Goal: Navigation & Orientation: Find specific page/section

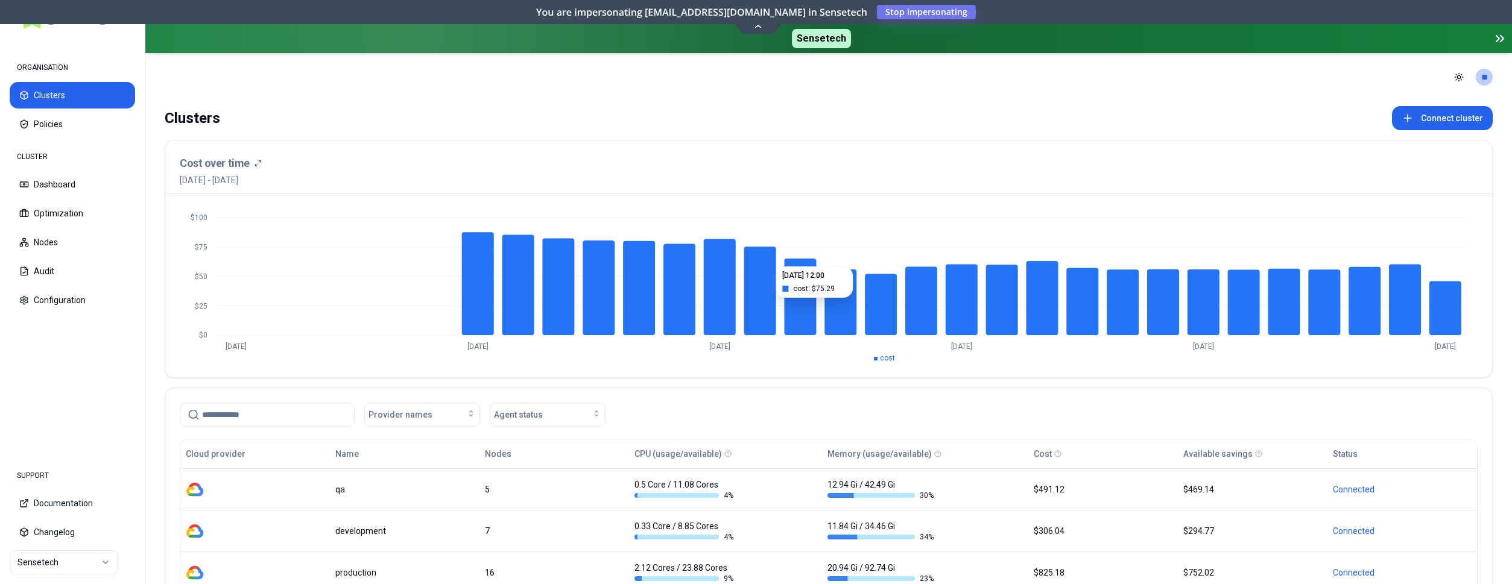
scroll to position [164, 0]
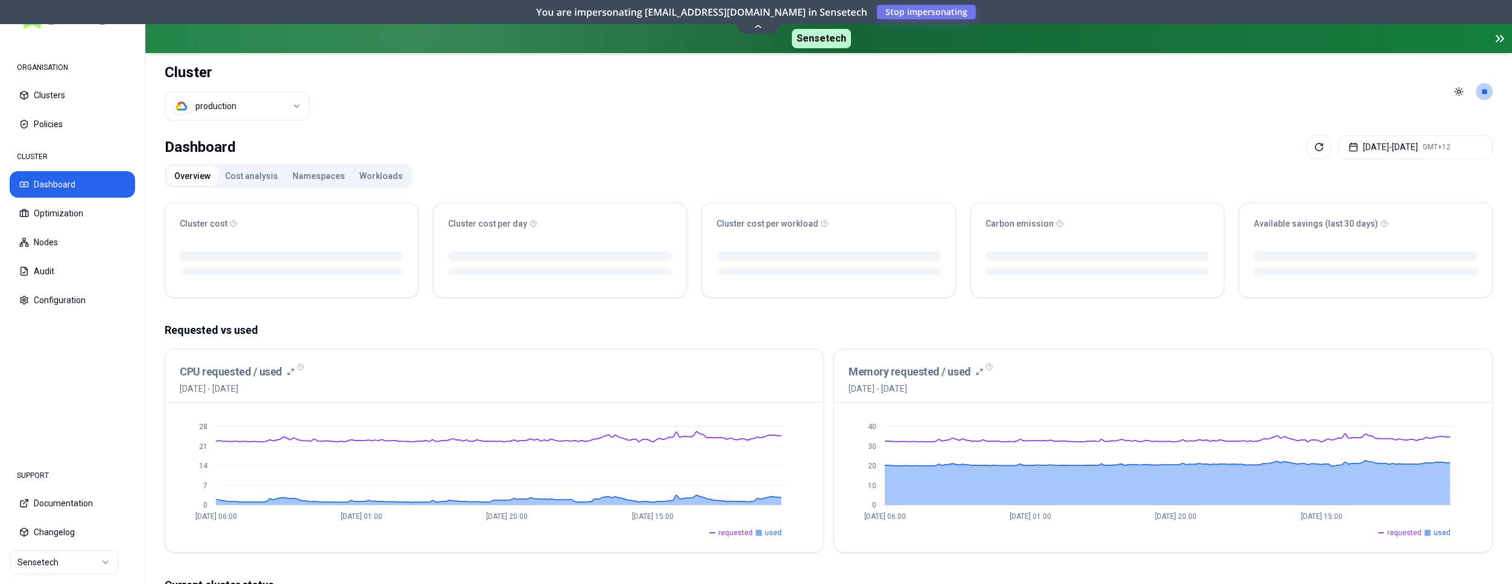
click at [67, 564] on html "ORGANISATION Clusters Policies CLUSTER Dashboard Optimization Nodes Audit Confi…" at bounding box center [756, 292] width 1512 height 584
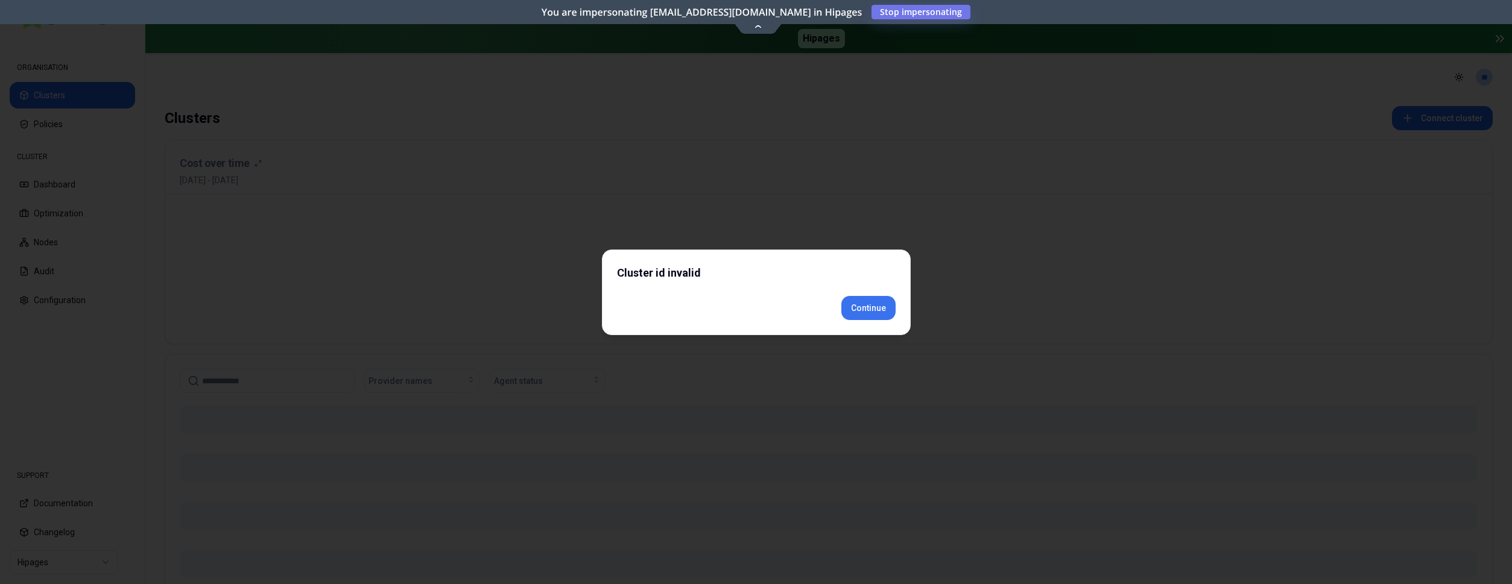
click at [872, 321] on div "Cluster id invalid Continue" at bounding box center [756, 293] width 309 height 86
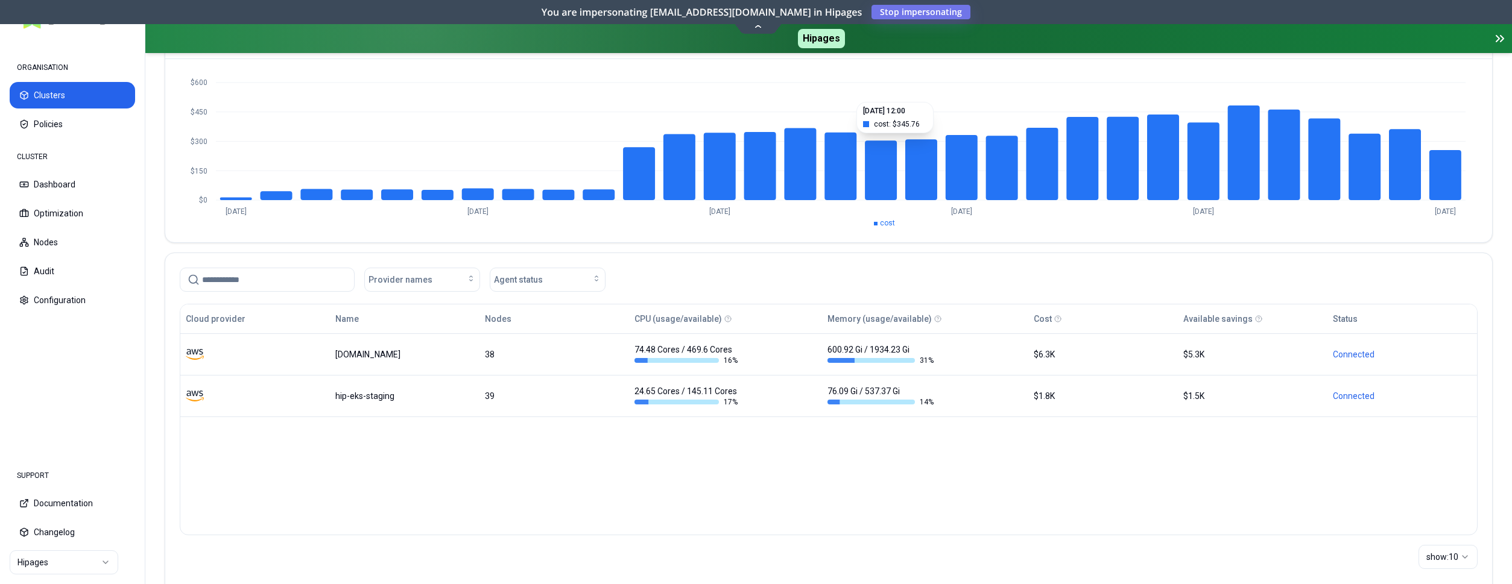
scroll to position [164, 0]
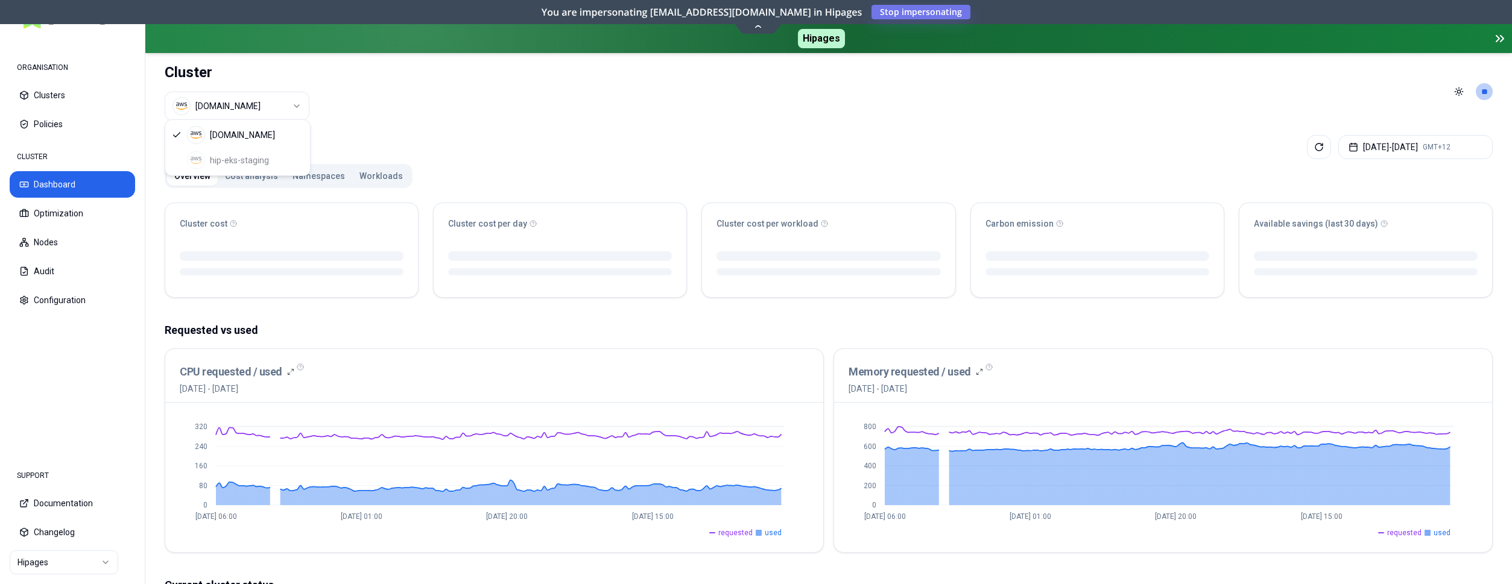
click at [243, 106] on html "ORGANISATION Clusters Policies CLUSTER Dashboard Optimization Nodes Audit Confi…" at bounding box center [756, 292] width 1512 height 584
click at [242, 160] on div "luke.kubernetes.hipagesgroup.com.au hip-eks-staging" at bounding box center [237, 147] width 145 height 55
click at [242, 110] on html "ORGANISATION Clusters Policies CLUSTER Dashboard Optimization Nodes Audit Confi…" at bounding box center [756, 292] width 1512 height 584
click at [247, 106] on html "ORGANISATION Clusters Policies CLUSTER Dashboard Optimization Nodes Audit Confi…" at bounding box center [756, 292] width 1512 height 584
click at [253, 160] on div "luke.kubernetes.hipagesgroup.com.au hip-eks-staging" at bounding box center [237, 147] width 145 height 55
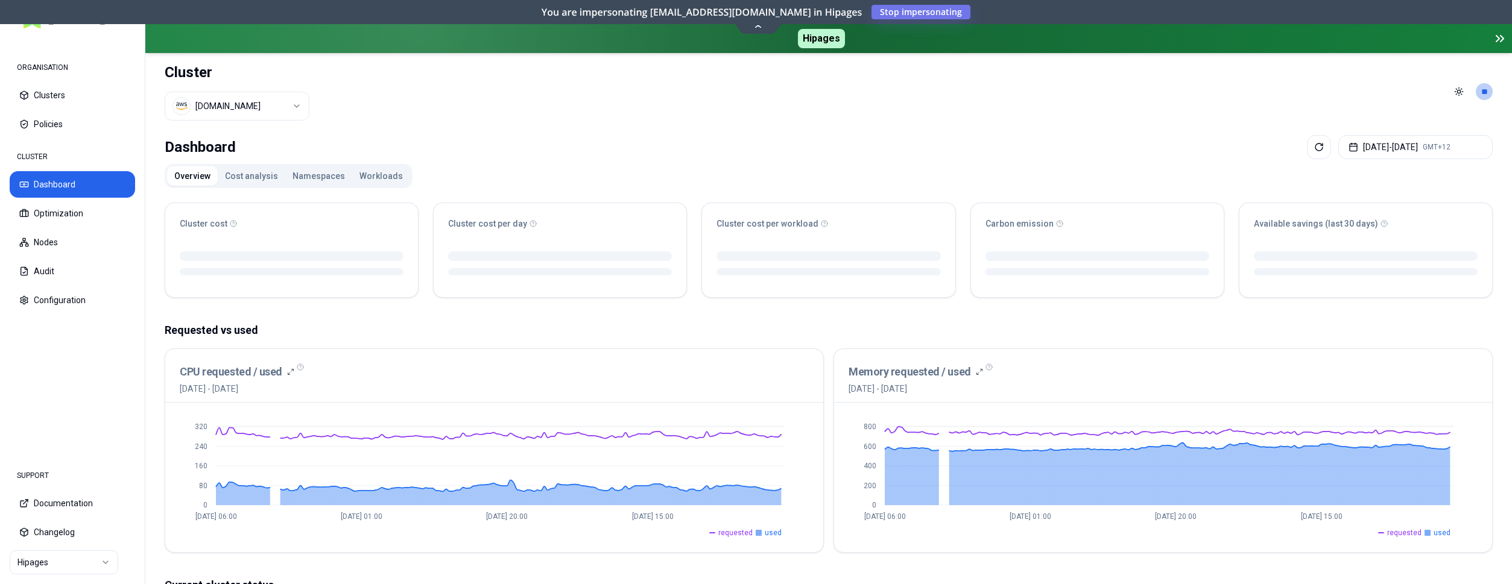
click at [497, 124] on html "ORGANISATION Clusters Policies CLUSTER Dashboard Optimization Nodes Audit Confi…" at bounding box center [756, 292] width 1512 height 584
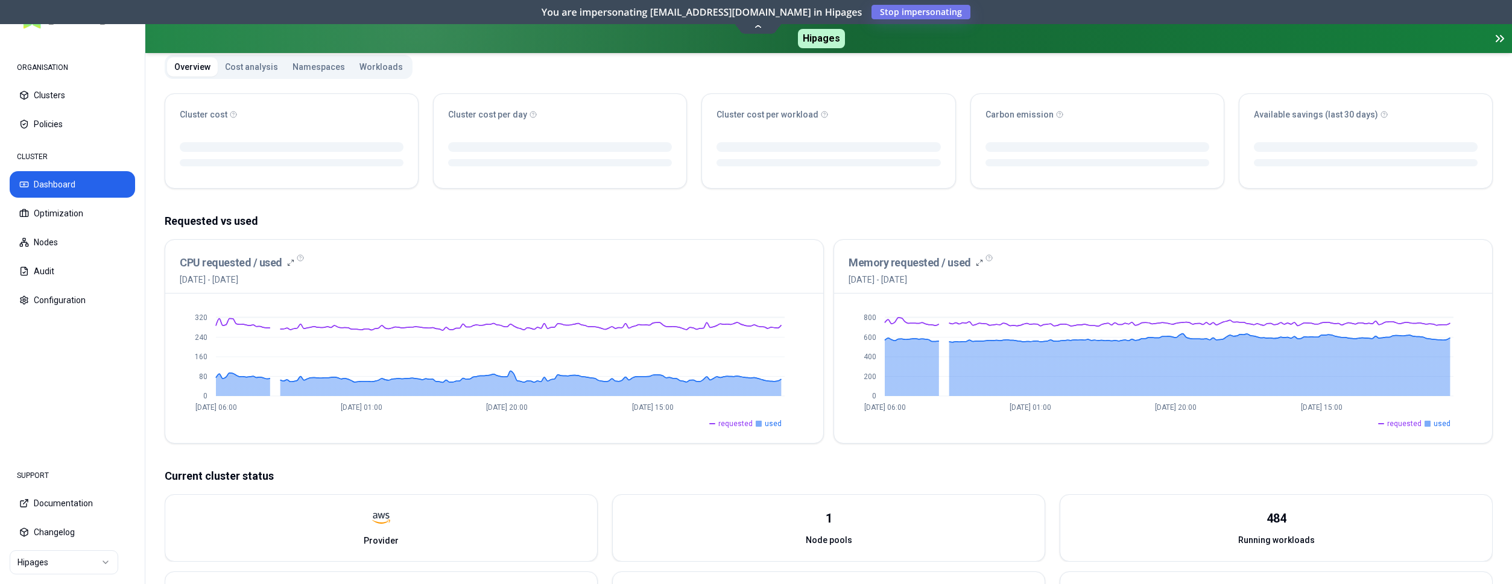
scroll to position [123, 0]
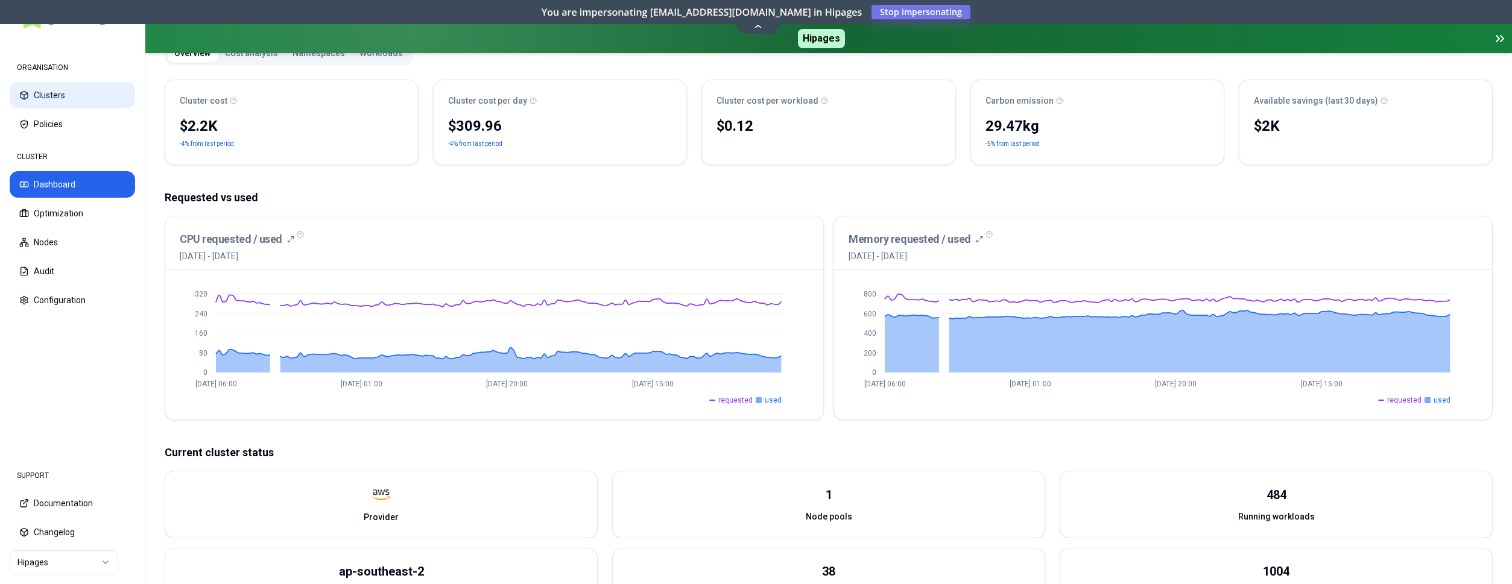
click at [61, 94] on button "Clusters" at bounding box center [72, 95] width 125 height 27
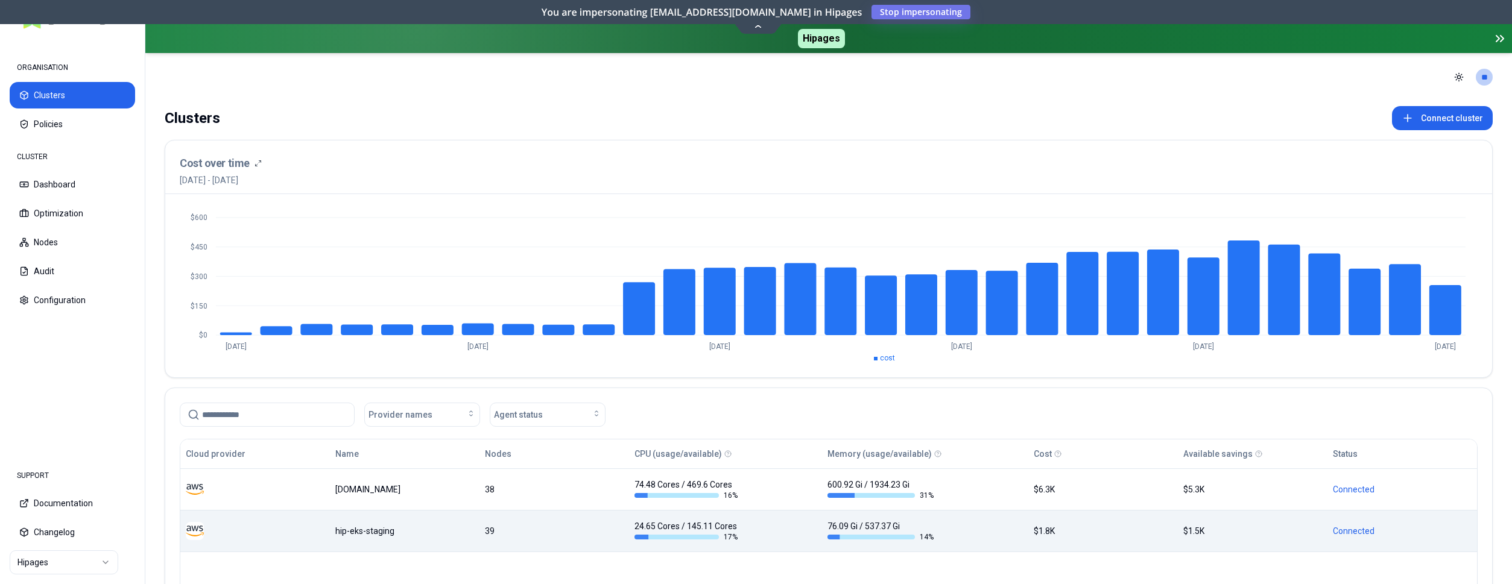
click at [435, 542] on td "hip-eks-staging" at bounding box center [405, 531] width 150 height 42
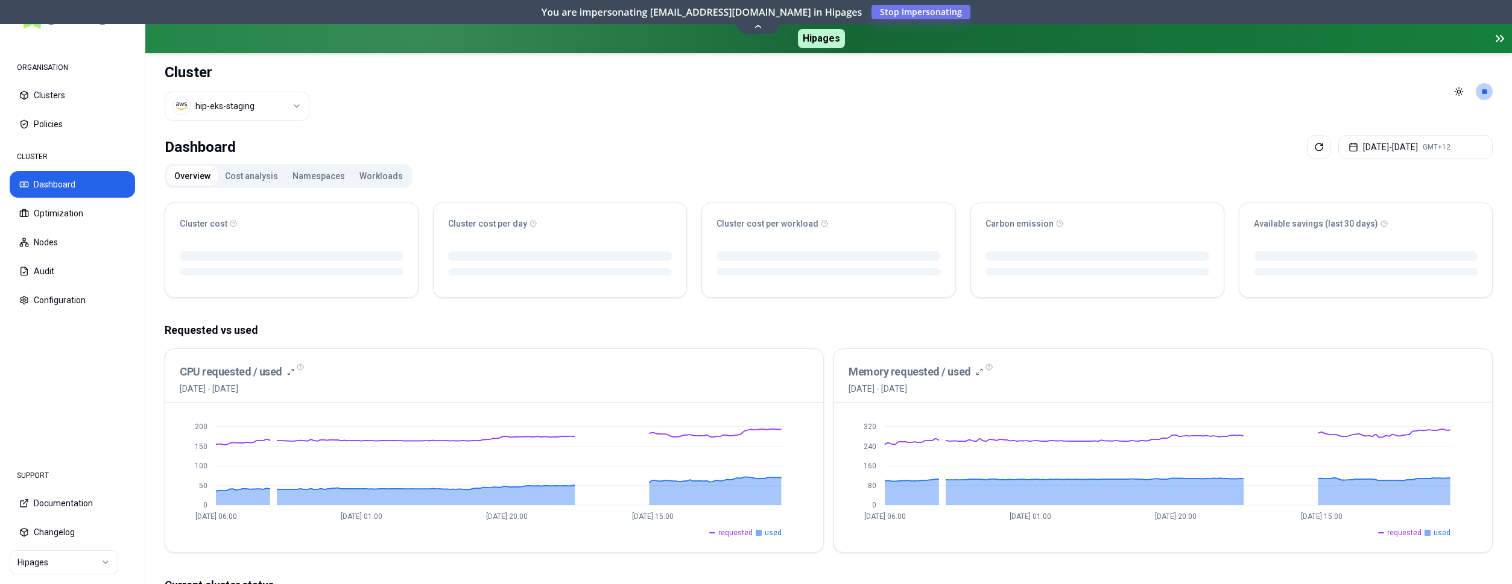
click at [289, 99] on html "ORGANISATION Clusters Policies CLUSTER Dashboard Optimization Nodes Audit Confi…" at bounding box center [756, 292] width 1512 height 584
click at [274, 166] on div "luke.kubernetes.hipagesgroup.com.au hip-eks-staging" at bounding box center [237, 151] width 145 height 55
click at [532, 139] on html "ORGANISATION Clusters Policies CLUSTER Dashboard Optimization Nodes Audit Confi…" at bounding box center [756, 292] width 1512 height 584
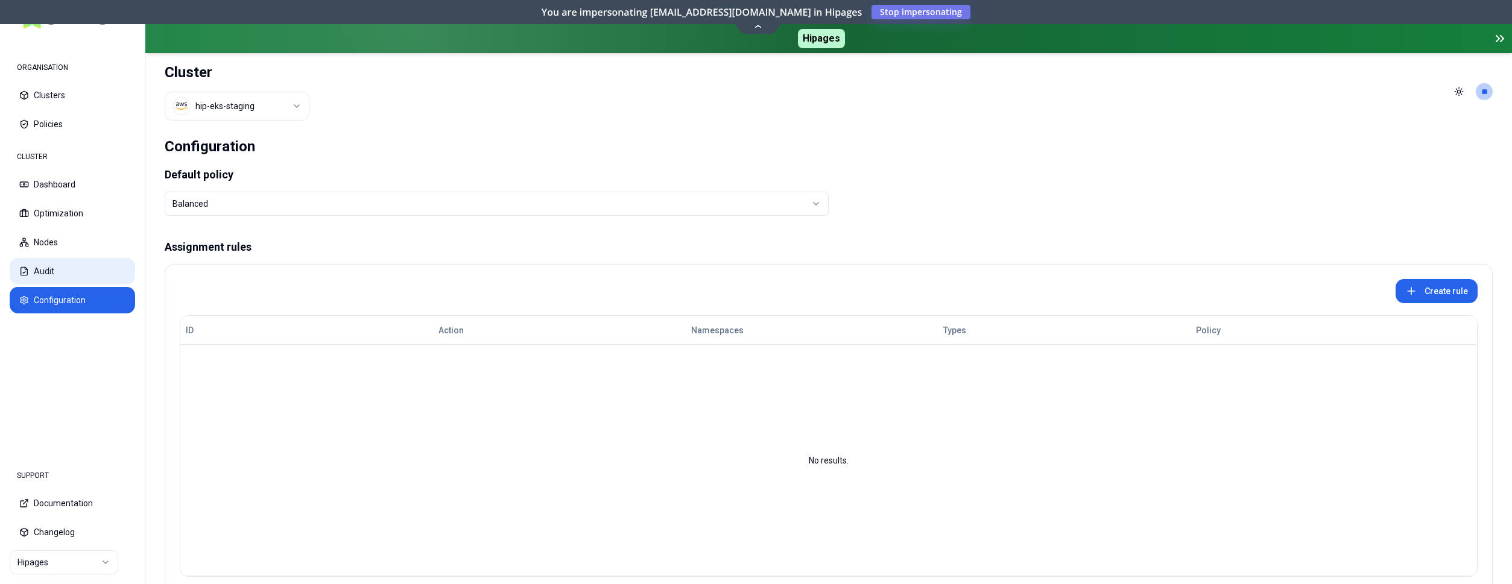
click at [52, 270] on button "Audit" at bounding box center [72, 271] width 125 height 27
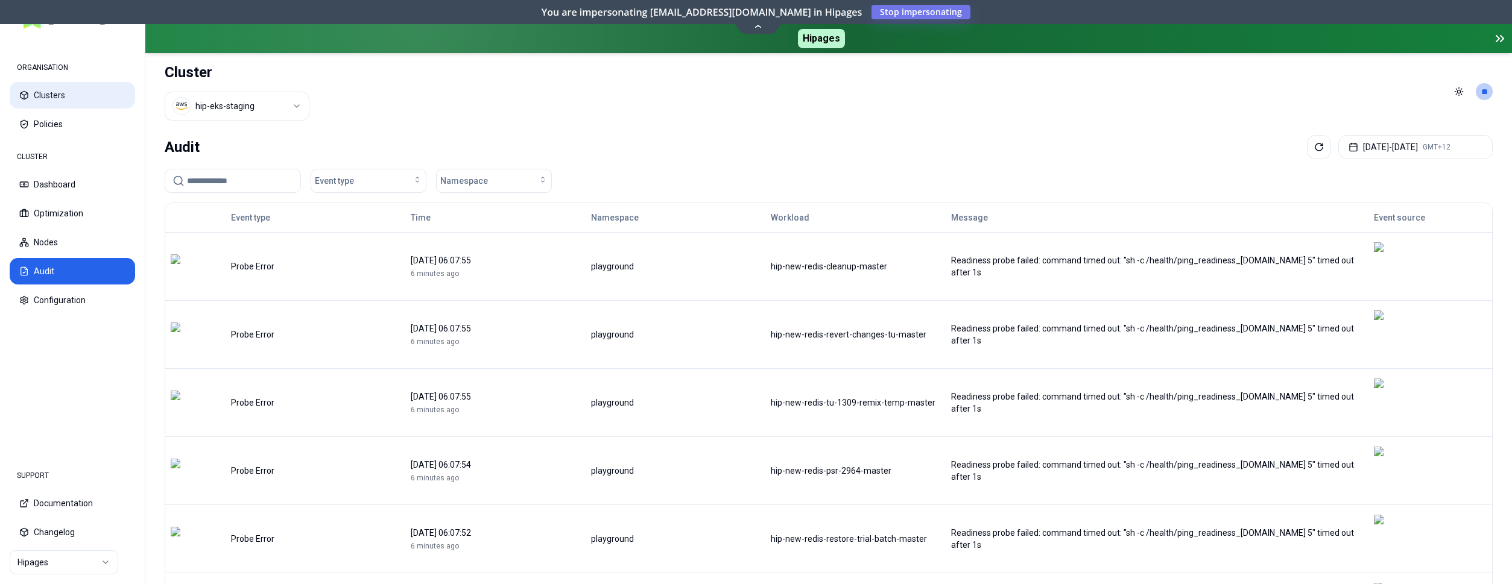
click at [58, 100] on button "Clusters" at bounding box center [72, 95] width 125 height 27
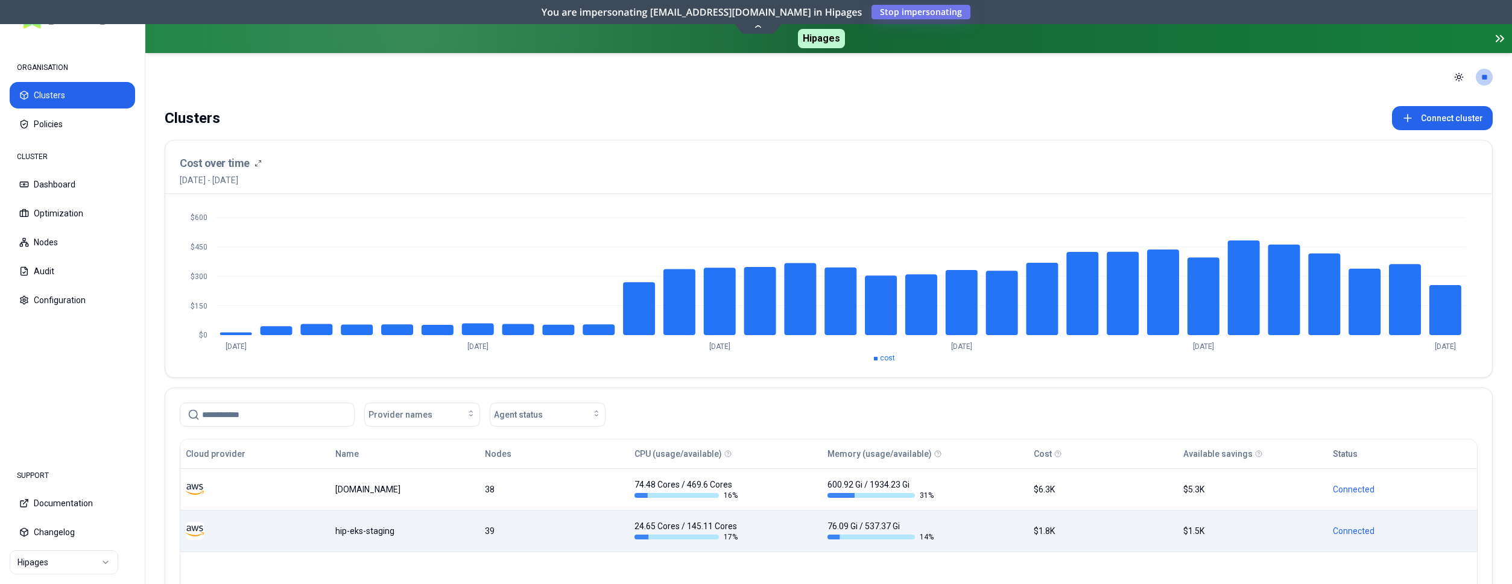
click at [336, 535] on div "hip-eks-staging" at bounding box center [404, 531] width 139 height 12
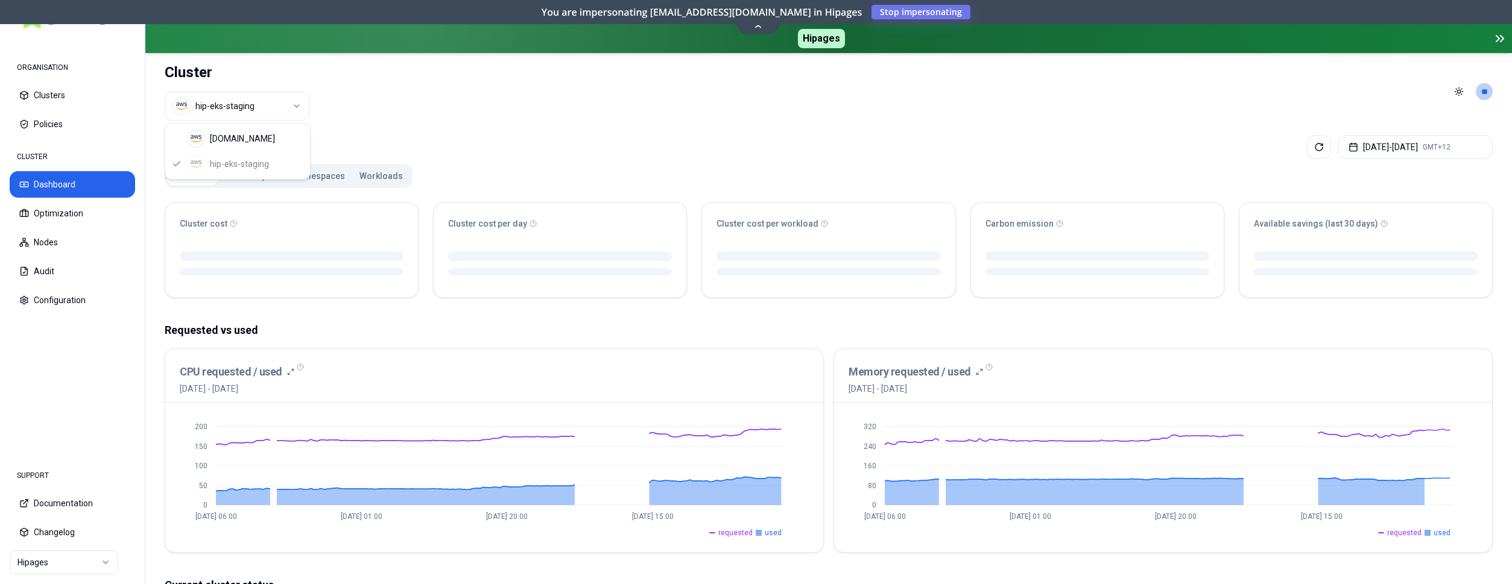
click at [298, 102] on html "ORGANISATION Clusters Policies CLUSTER Dashboard Optimization Nodes Audit Confi…" at bounding box center [756, 292] width 1512 height 584
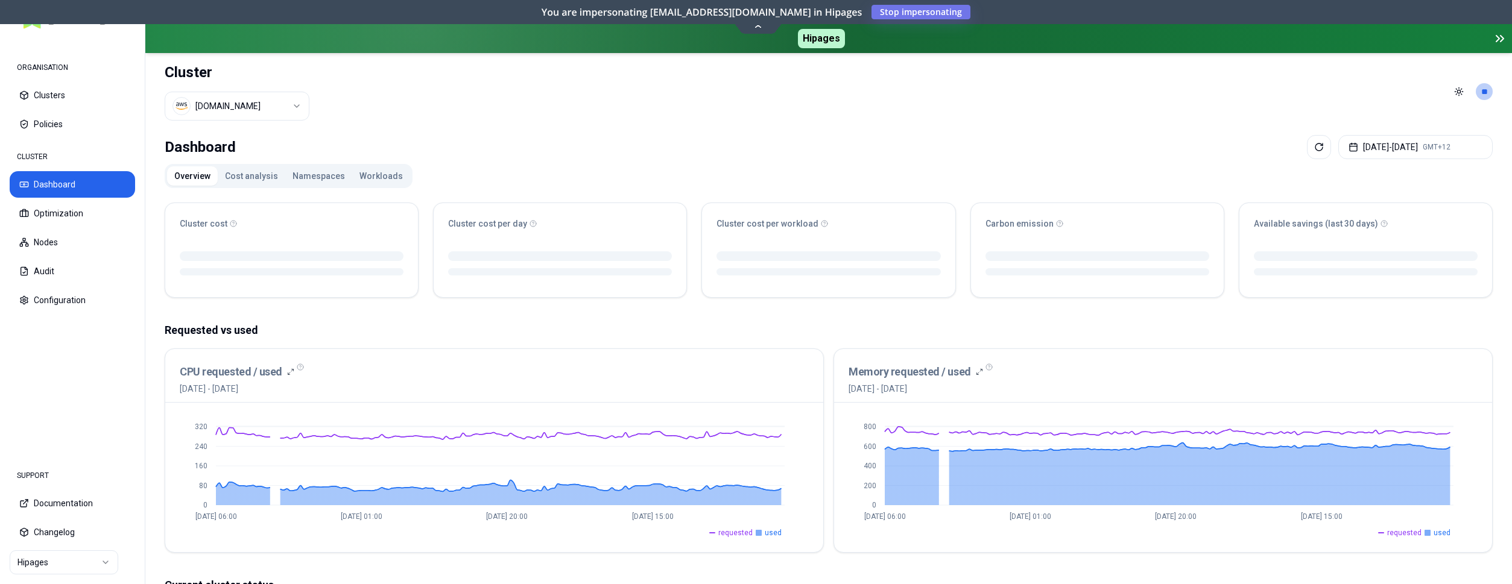
click at [265, 88] on div "Cluster luke.kubernetes.hipagesgroup.com.au" at bounding box center [237, 91] width 145 height 77
click at [265, 95] on html "ORGANISATION Clusters Policies CLUSTER Dashboard Optimization Nodes Audit Confi…" at bounding box center [756, 292] width 1512 height 584
click at [271, 161] on div "luke.kubernetes.hipagesgroup.com.au hip-eks-staging" at bounding box center [237, 147] width 145 height 55
click at [249, 61] on html "ORGANISATION Clusters Policies CLUSTER Dashboard Optimization Nodes Audit Confi…" at bounding box center [756, 292] width 1512 height 584
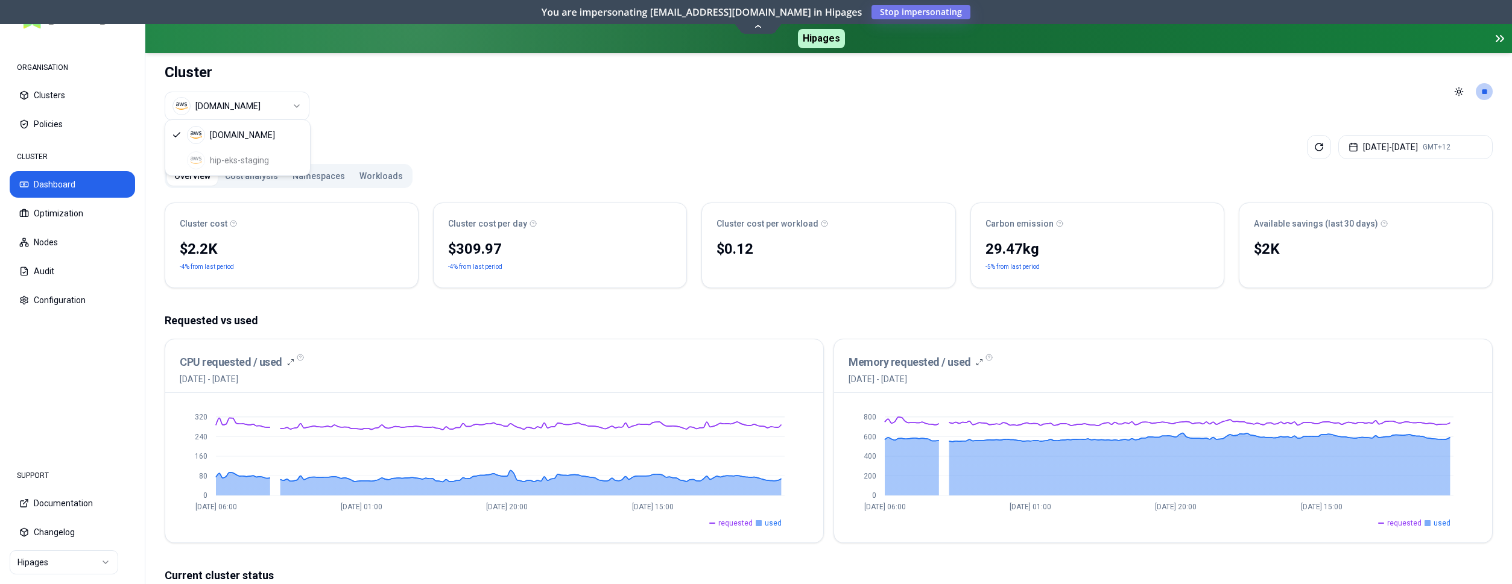
click at [289, 106] on html "ORGANISATION Clusters Policies CLUSTER Dashboard Optimization Nodes Audit Confi…" at bounding box center [756, 292] width 1512 height 584
drag, startPoint x: 318, startPoint y: 110, endPoint x: 329, endPoint y: 110, distance: 10.2
click at [325, 110] on html "ORGANISATION Clusters Policies CLUSTER Dashboard Optimization Nodes Audit Confi…" at bounding box center [756, 292] width 1512 height 584
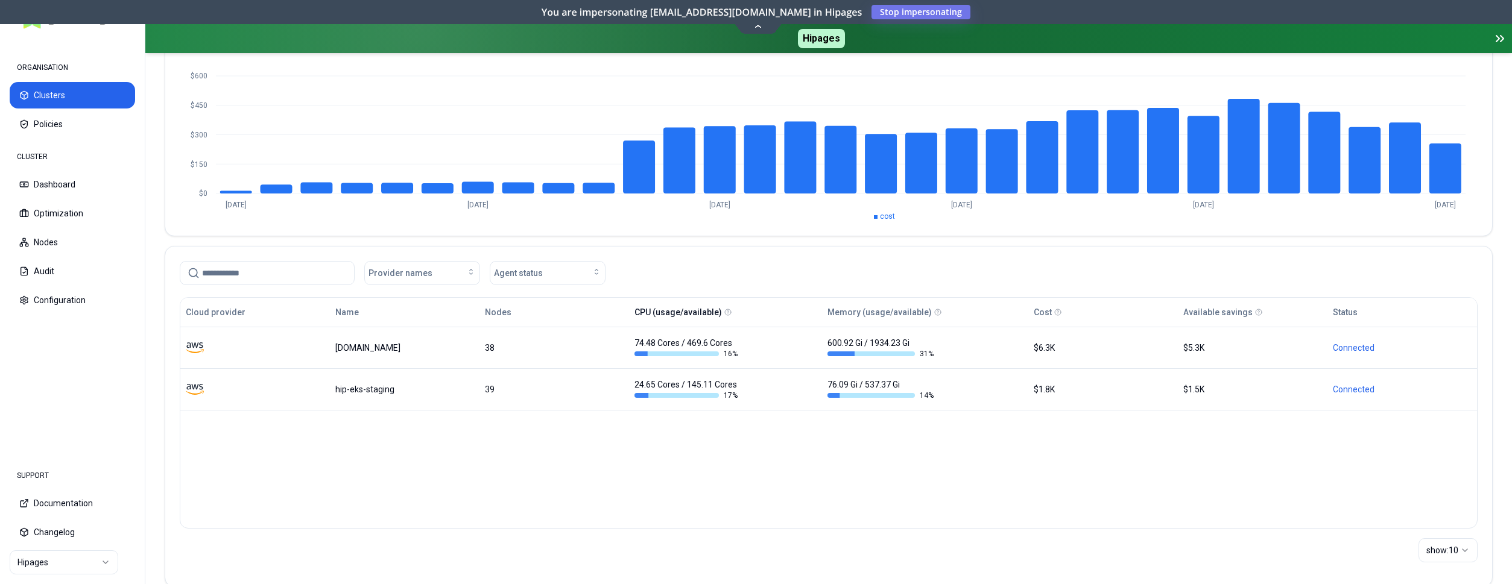
scroll to position [164, 0]
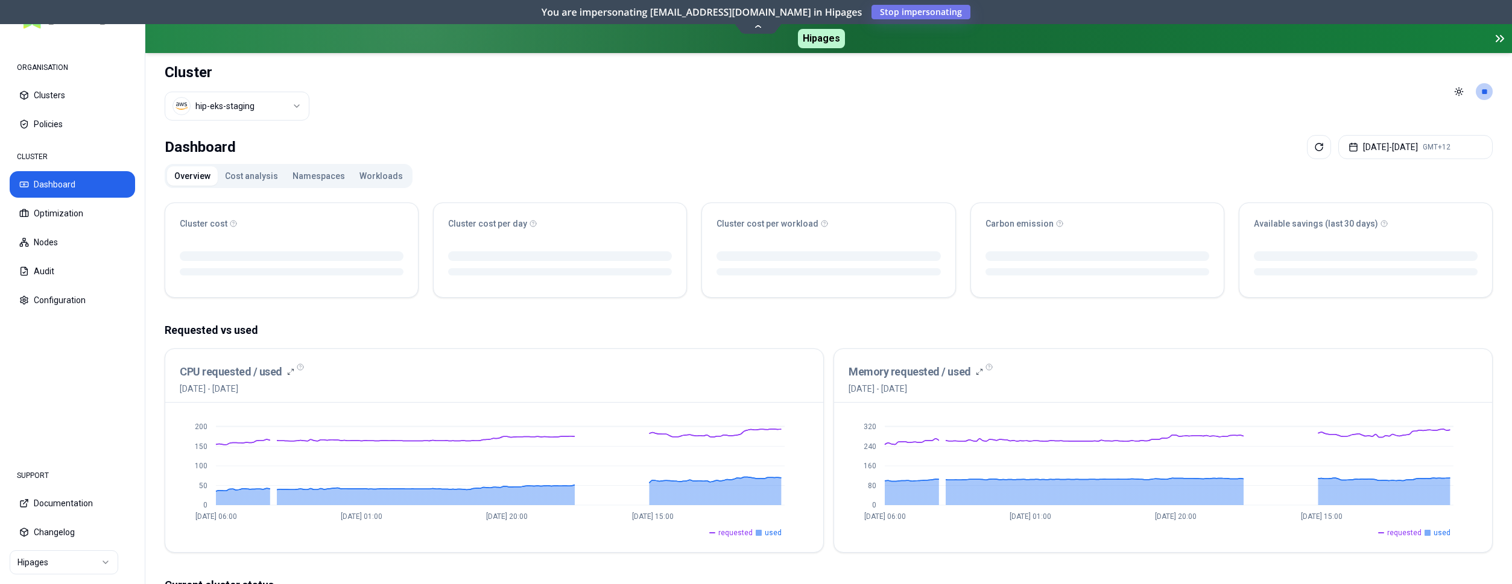
click at [279, 104] on html "ORGANISATION Clusters Policies CLUSTER Dashboard Optimization Nodes Audit Confi…" at bounding box center [756, 292] width 1512 height 584
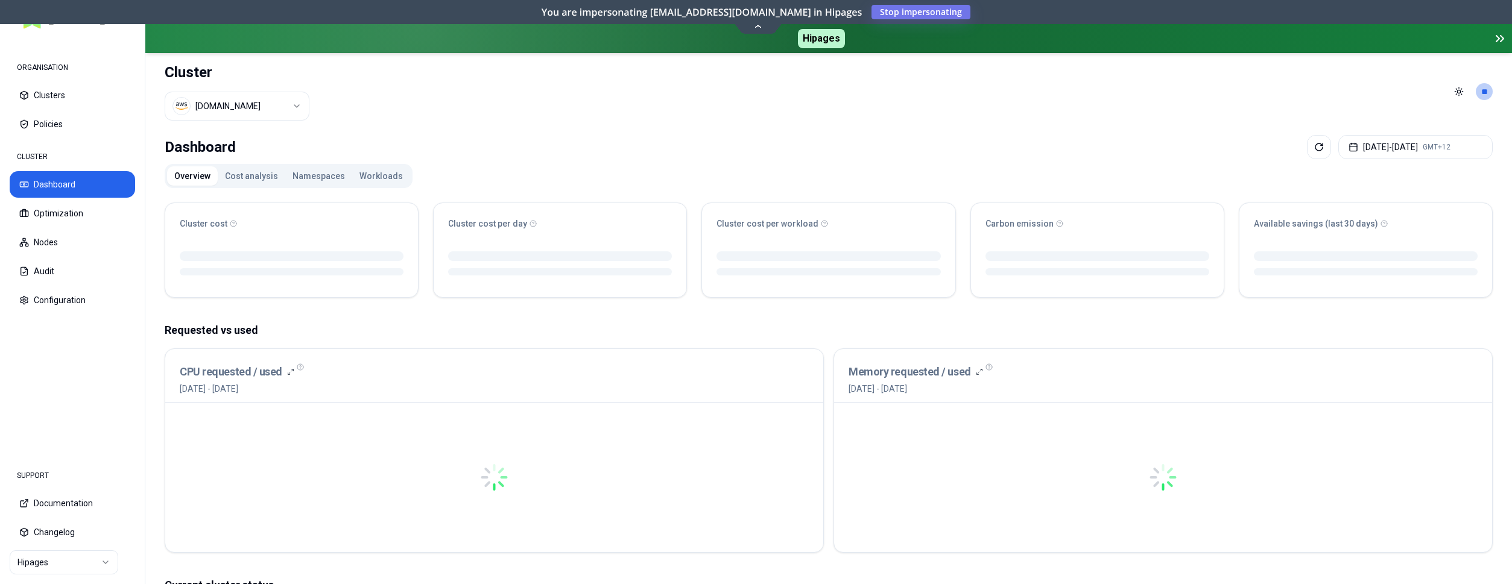
click at [285, 99] on html "ORGANISATION Clusters Policies CLUSTER Dashboard Optimization Nodes Audit Confi…" at bounding box center [756, 292] width 1512 height 584
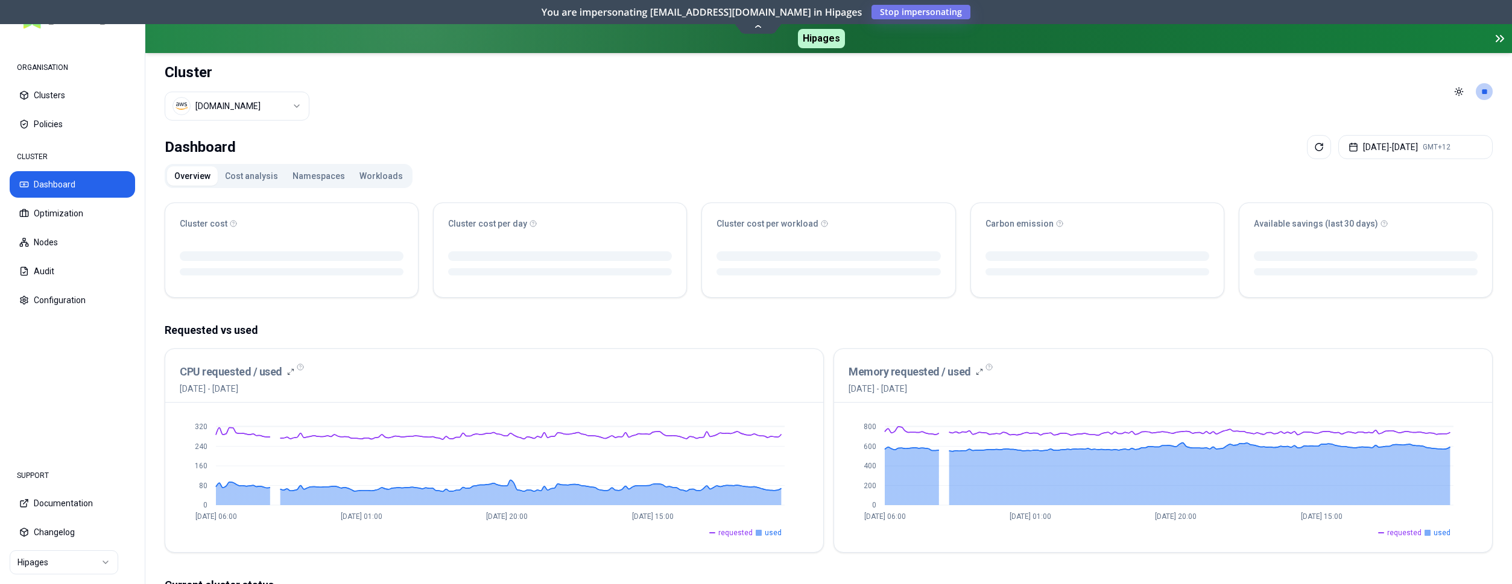
click at [302, 106] on html "ORGANISATION Clusters Policies CLUSTER Dashboard Optimization Nodes Audit Confi…" at bounding box center [756, 292] width 1512 height 584
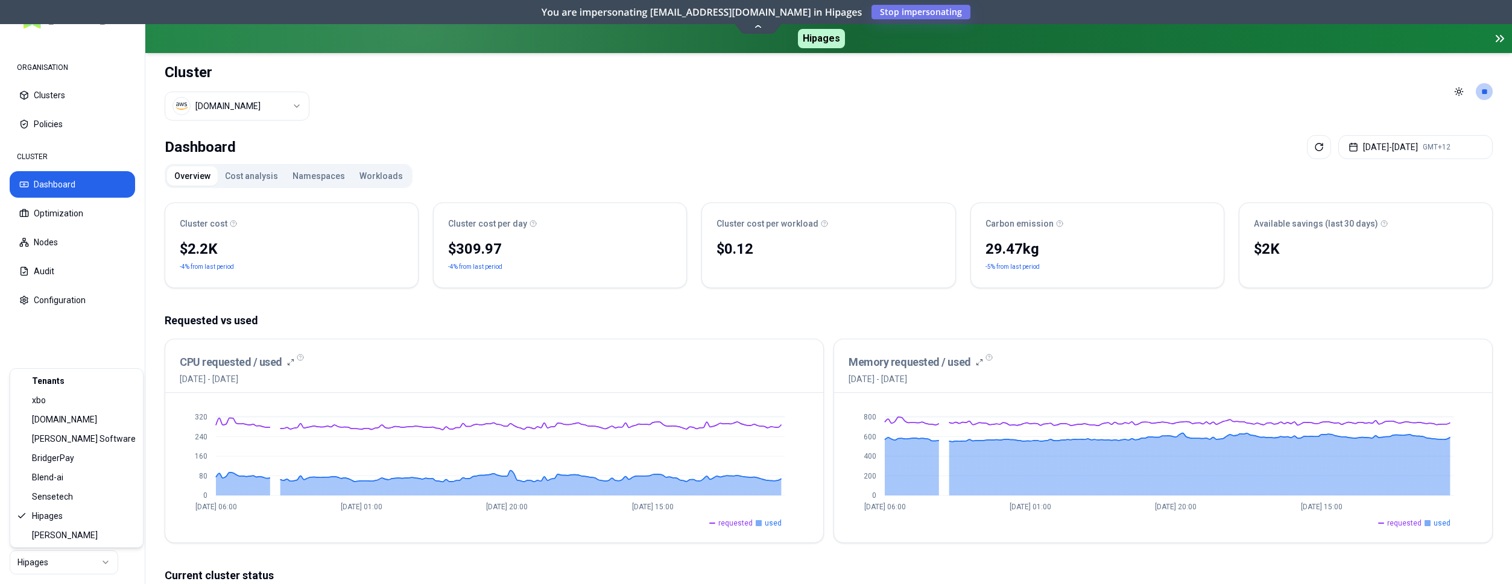
click at [28, 568] on html "ORGANISATION Clusters Policies CLUSTER Dashboard Optimization Nodes Audit Confi…" at bounding box center [756, 292] width 1512 height 584
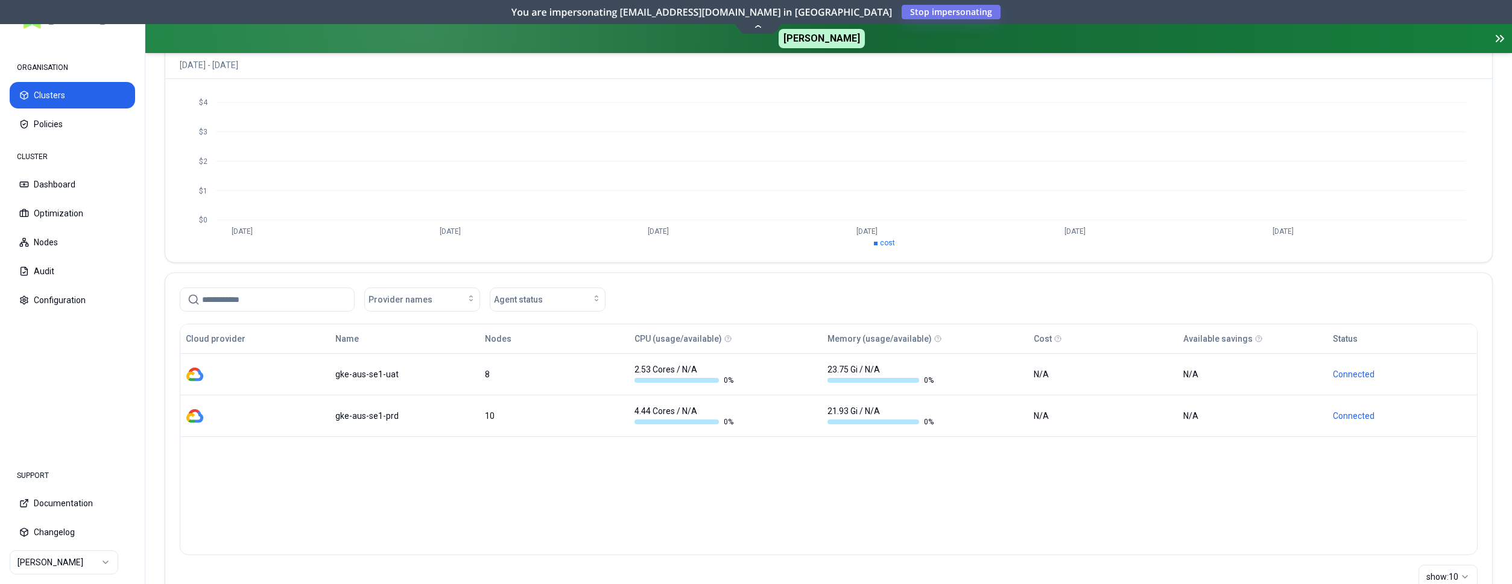
scroll to position [164, 0]
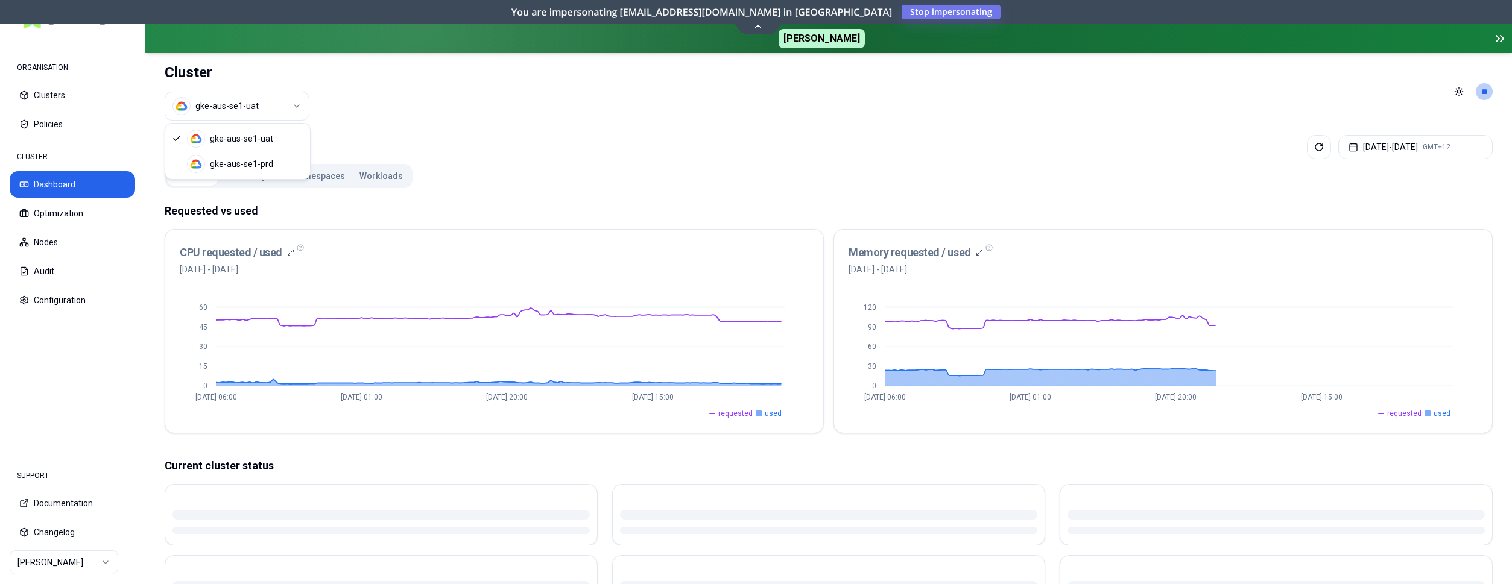
click at [304, 111] on html "ORGANISATION Clusters Policies CLUSTER Dashboard Optimization Nodes Audit Confi…" at bounding box center [756, 292] width 1512 height 584
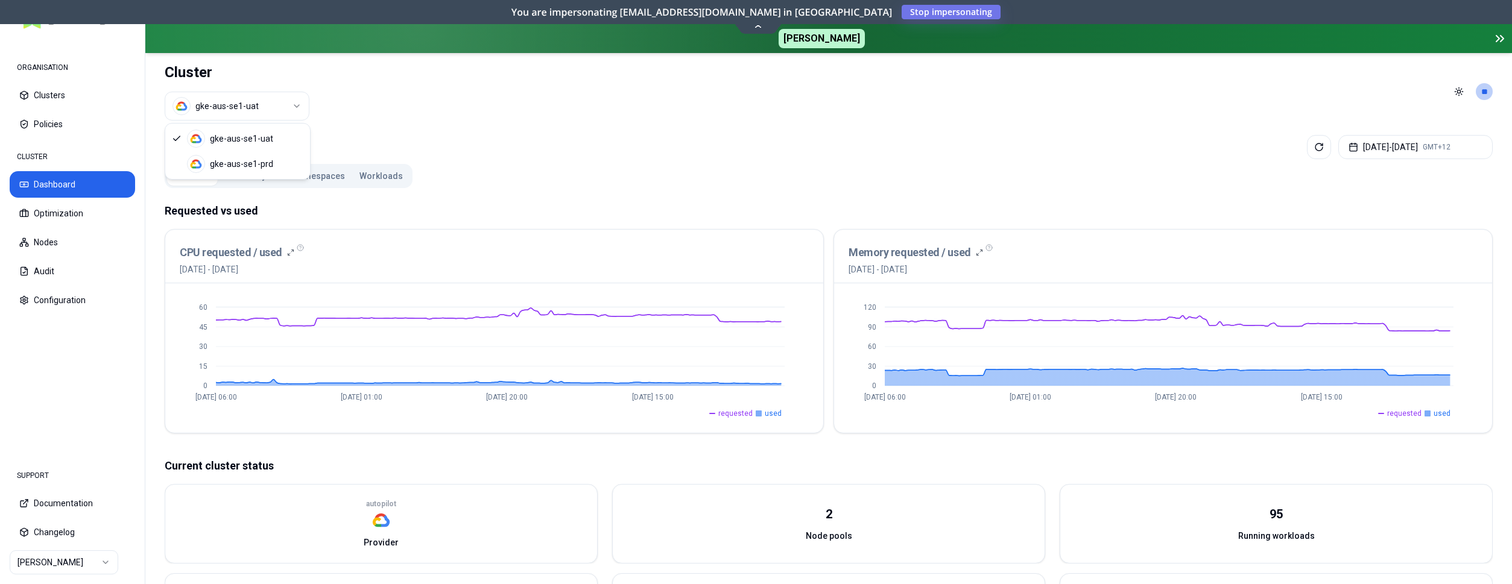
click at [289, 106] on html "ORGANISATION Clusters Policies CLUSTER Dashboard Optimization Nodes Audit Confi…" at bounding box center [756, 292] width 1512 height 584
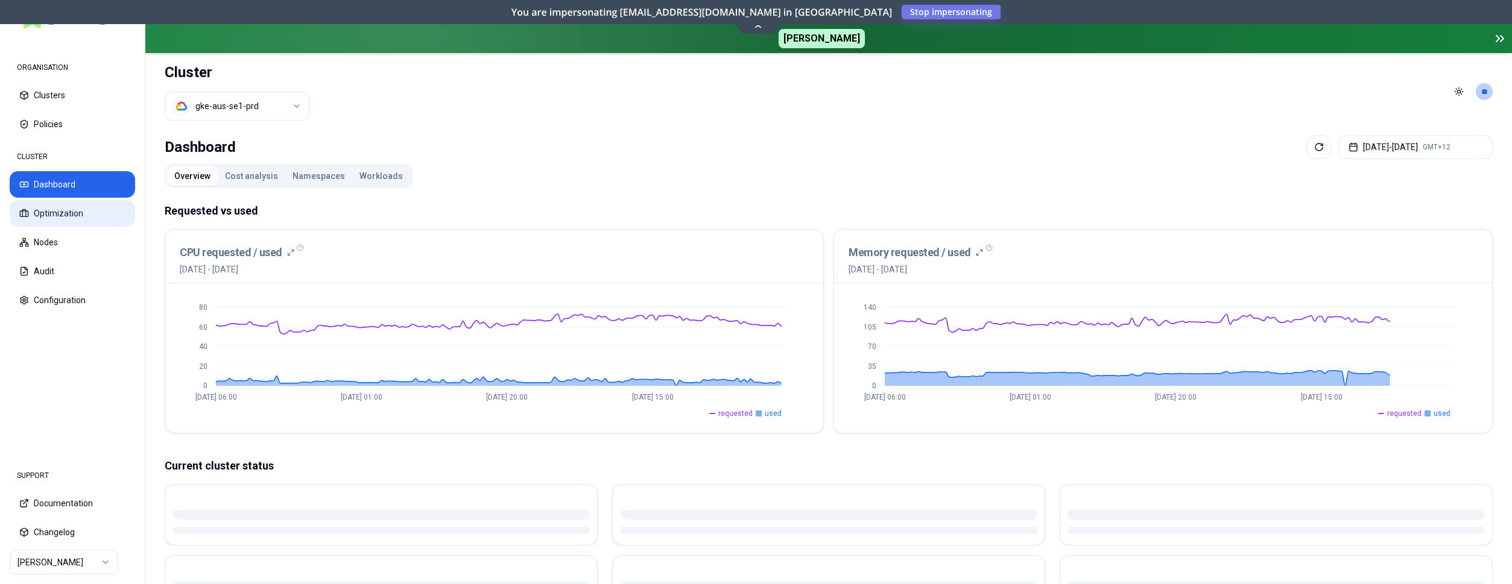
click at [74, 213] on button "Optimization" at bounding box center [72, 213] width 125 height 27
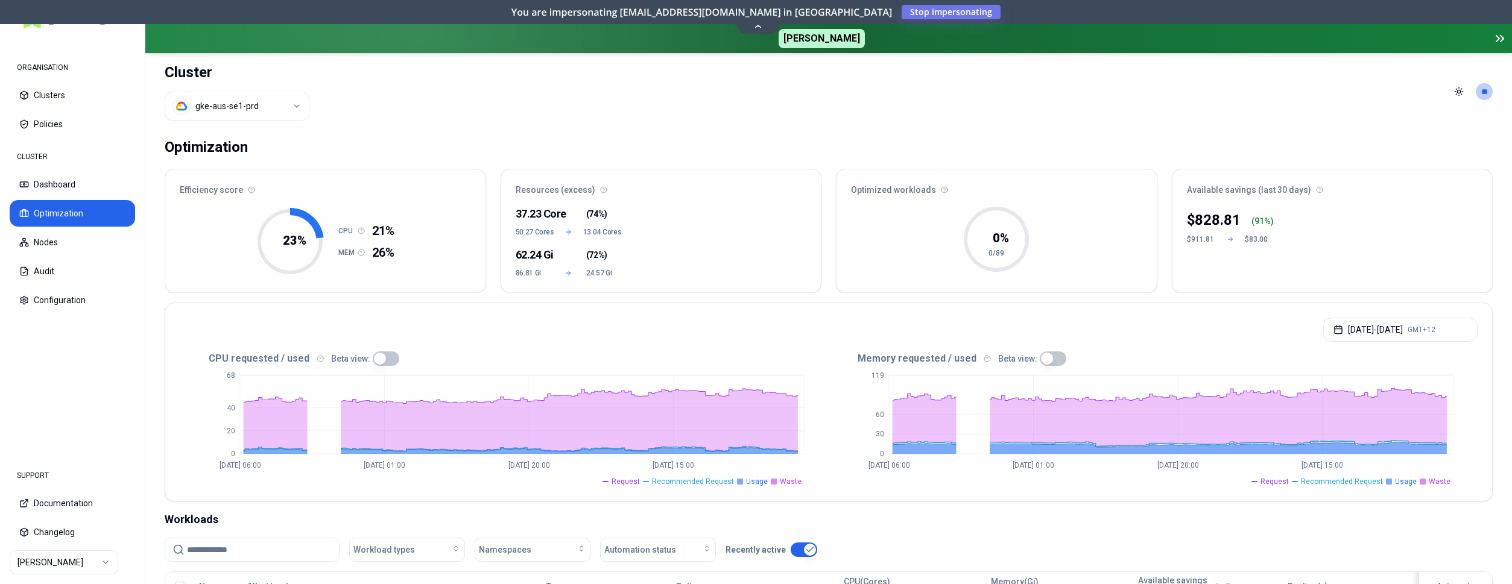
click at [271, 109] on html "ORGANISATION Clusters Policies CLUSTER Dashboard Optimization Nodes Audit Confi…" at bounding box center [756, 292] width 1512 height 584
click at [620, 133] on html "ORGANISATION Clusters Policies CLUSTER Dashboard Optimization Nodes Audit Confi…" at bounding box center [756, 292] width 1512 height 584
click at [96, 561] on html "ORGANISATION Clusters Policies CLUSTER Dashboard Optimization Nodes Audit Confi…" at bounding box center [756, 292] width 1512 height 584
click at [229, 247] on html "ORGANISATION Clusters Policies CLUSTER Dashboard Optimization Nodes Audit Confi…" at bounding box center [756, 292] width 1512 height 584
click at [260, 101] on html "ORGANISATION Clusters Policies CLUSTER Dashboard Optimization Nodes Audit Confi…" at bounding box center [756, 292] width 1512 height 584
